Goal: Task Accomplishment & Management: Complete application form

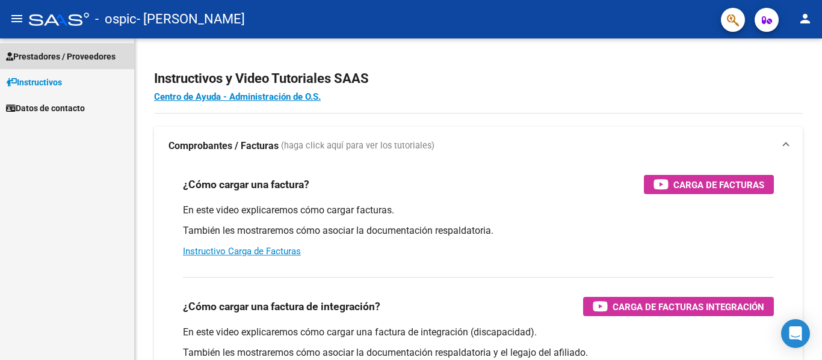
click at [93, 54] on span "Prestadores / Proveedores" at bounding box center [60, 56] width 109 height 13
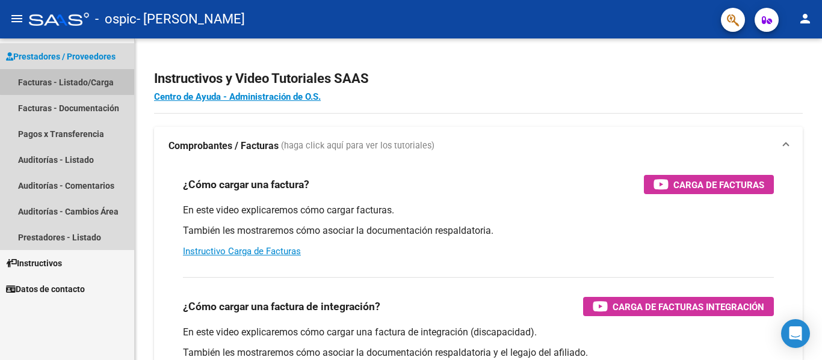
click at [75, 78] on link "Facturas - Listado/Carga" at bounding box center [67, 82] width 134 height 26
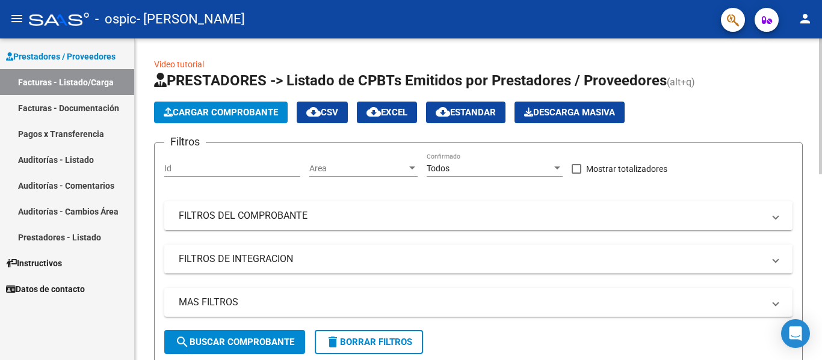
click at [209, 114] on span "Cargar Comprobante" at bounding box center [221, 112] width 114 height 11
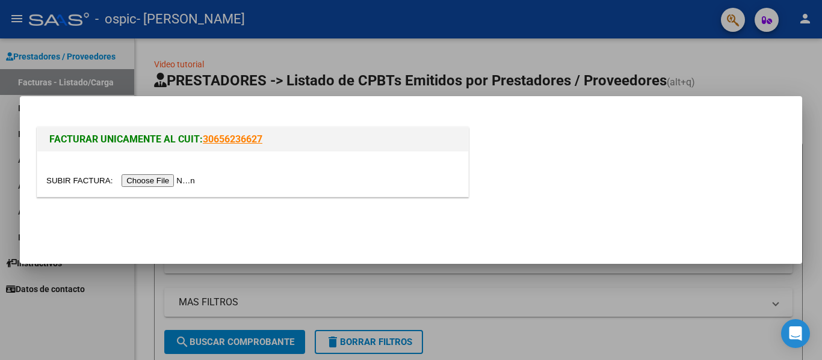
click at [187, 180] on input "file" at bounding box center [122, 180] width 152 height 13
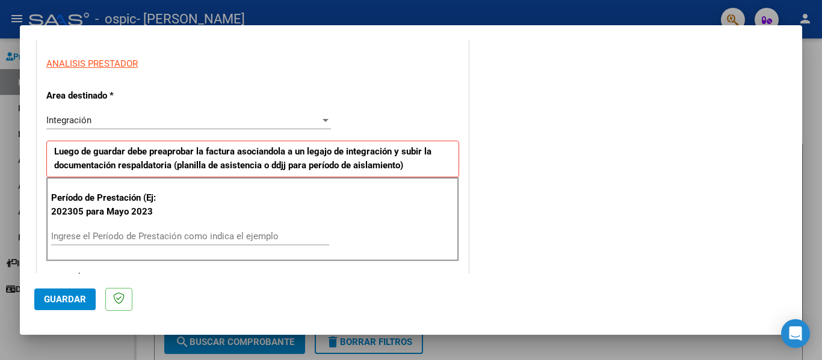
scroll to position [238, 0]
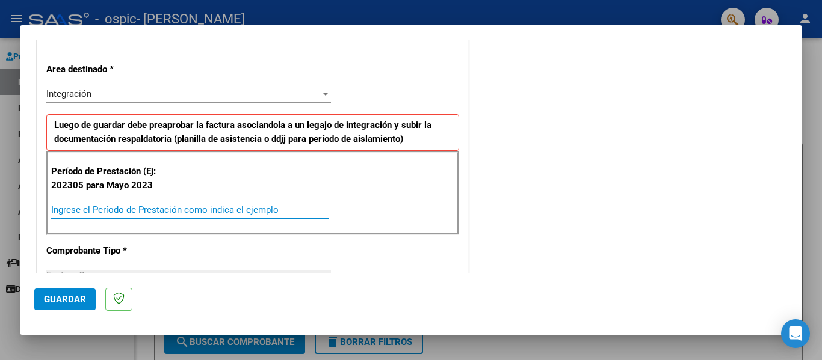
click at [249, 206] on input "Ingrese el Período de Prestación como indica el ejemplo" at bounding box center [190, 209] width 278 height 11
type input "202507"
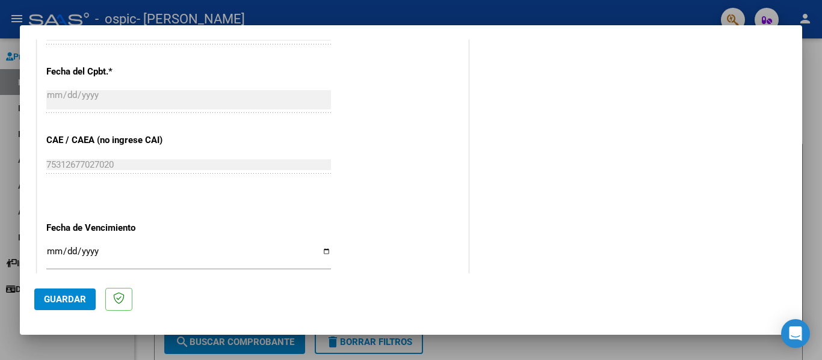
scroll to position [666, 0]
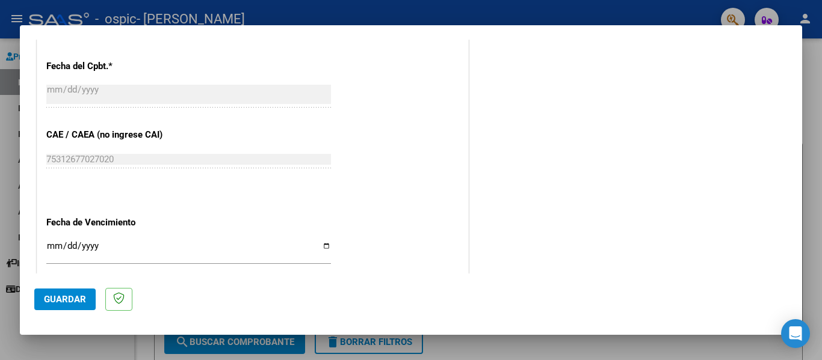
click at [324, 244] on input "Ingresar la fecha" at bounding box center [188, 250] width 284 height 19
type input "[DATE]"
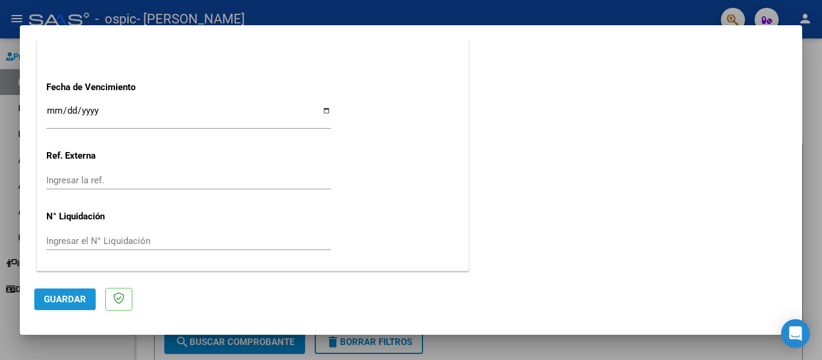
click at [88, 302] on button "Guardar" at bounding box center [64, 300] width 61 height 22
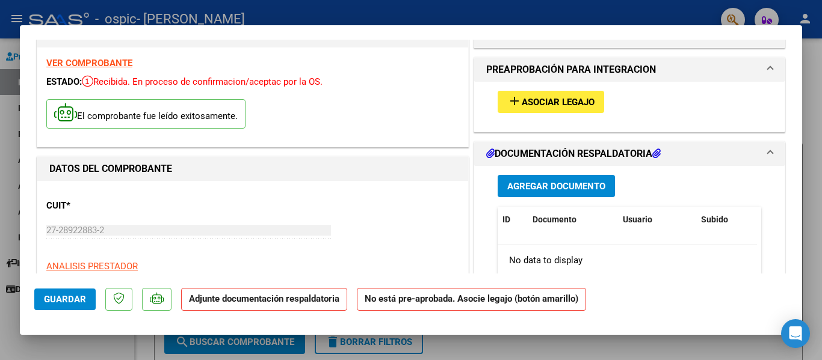
scroll to position [35, 0]
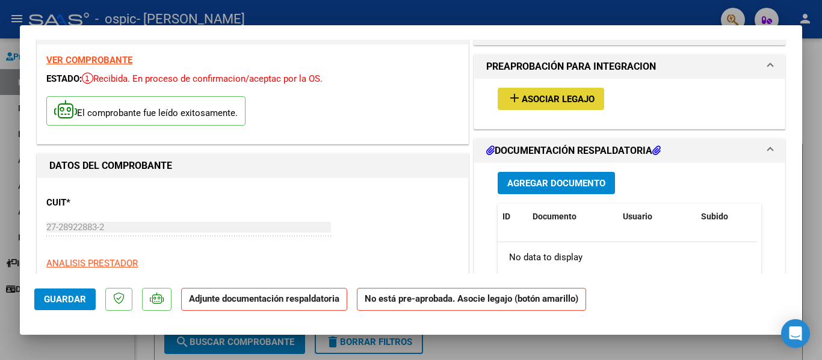
click at [570, 103] on span "Asociar Legajo" at bounding box center [557, 99] width 73 height 11
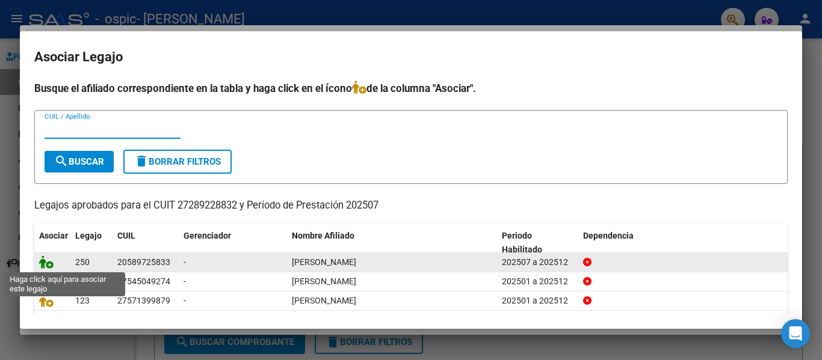
click at [45, 263] on icon at bounding box center [46, 262] width 14 height 13
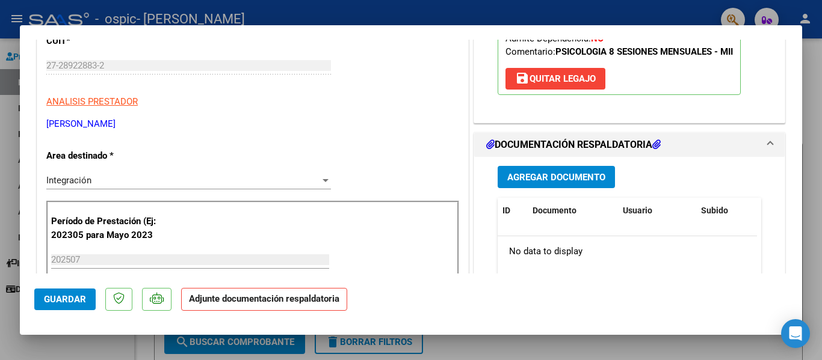
scroll to position [228, 0]
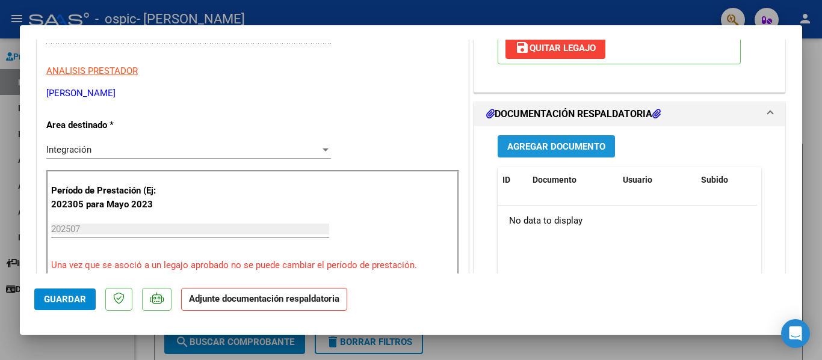
click at [542, 150] on span "Agregar Documento" at bounding box center [556, 146] width 98 height 11
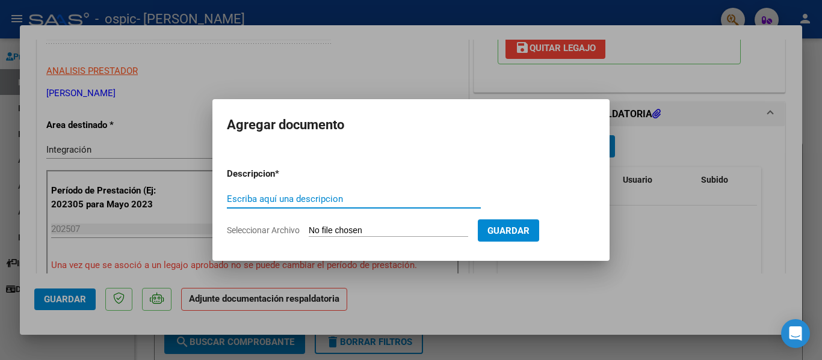
click at [298, 199] on input "Escriba aquí una descripcion" at bounding box center [354, 199] width 254 height 11
type input "Asistencia julio"
click at [368, 226] on input "Seleccionar Archivo" at bounding box center [388, 231] width 159 height 11
type input "C:\fakepath\Asistencia julio.pdf"
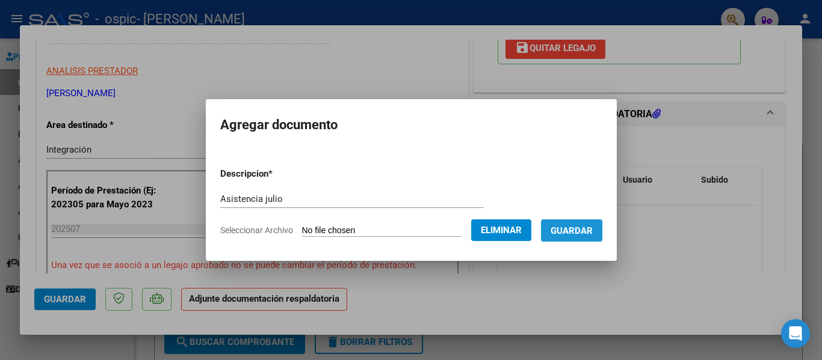
click at [592, 230] on span "Guardar" at bounding box center [571, 231] width 42 height 11
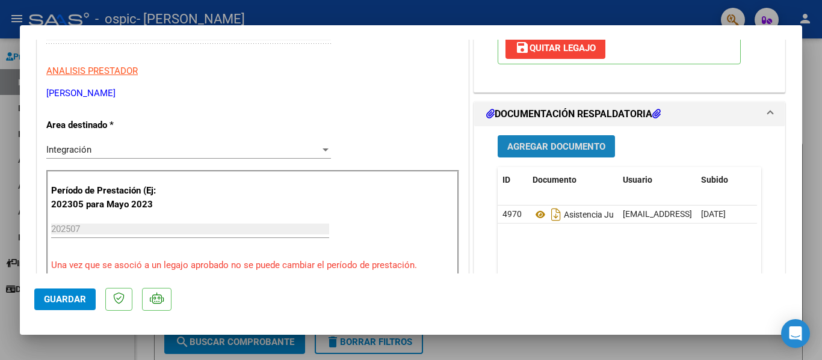
click at [583, 147] on span "Agregar Documento" at bounding box center [556, 146] width 98 height 11
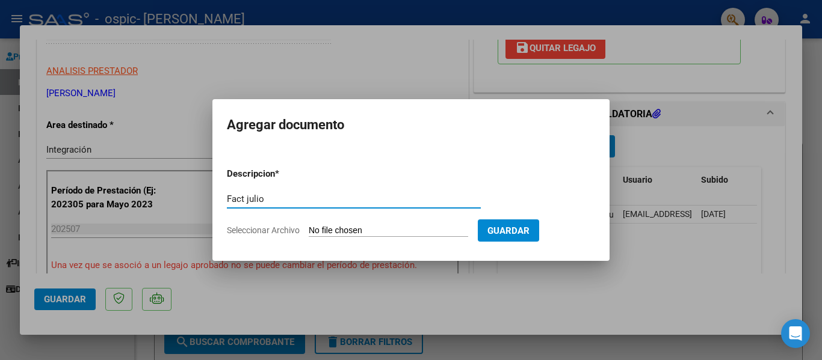
type input "Fact julio"
click at [357, 232] on input "Seleccionar Archivo" at bounding box center [388, 231] width 159 height 11
type input "C:\fakepath\27289228832_011_00002_00000575.pdf"
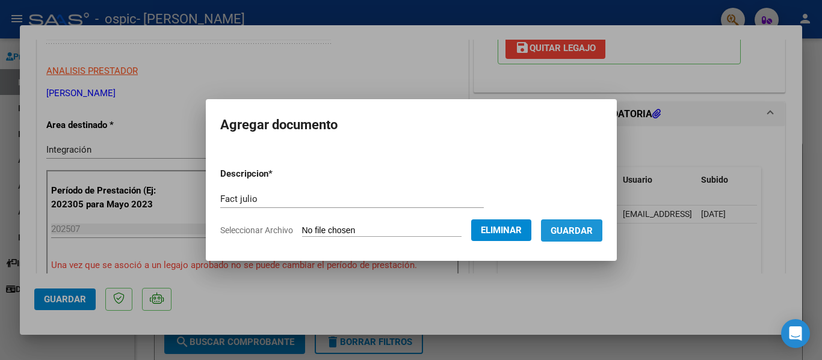
click at [570, 232] on span "Guardar" at bounding box center [571, 231] width 42 height 11
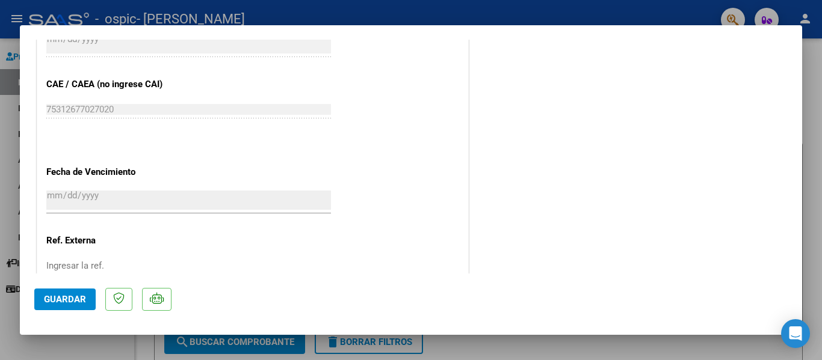
scroll to position [843, 0]
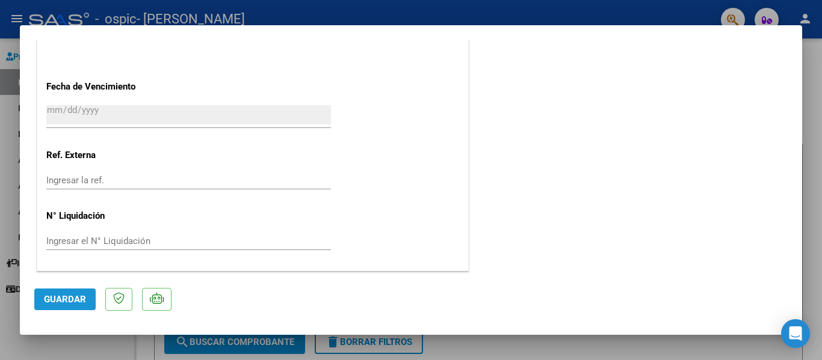
click at [76, 301] on span "Guardar" at bounding box center [65, 299] width 42 height 11
click at [692, 12] on div at bounding box center [411, 180] width 822 height 360
type input "$ 0,00"
